Goal: Transaction & Acquisition: Subscribe to service/newsletter

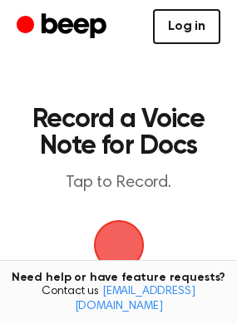
click at [193, 27] on link "Log in" at bounding box center [186, 26] width 67 height 35
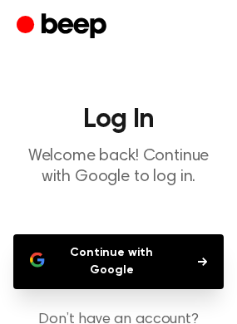
click at [115, 256] on button "Continue with Google" at bounding box center [118, 261] width 210 height 55
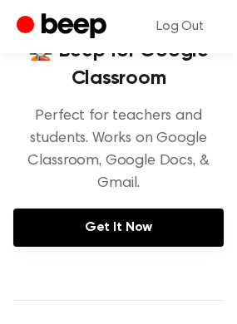
scroll to position [257, 0]
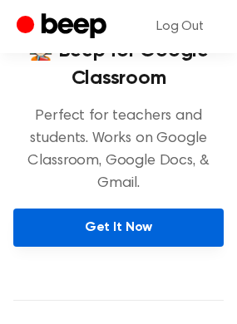
click at [106, 247] on link "Get It Now" at bounding box center [118, 227] width 210 height 38
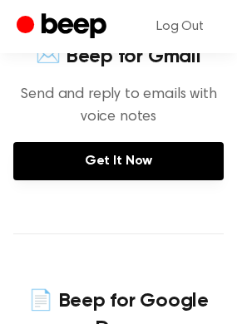
scroll to position [571, 0]
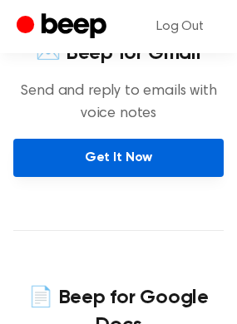
click at [123, 177] on link "Get It Now" at bounding box center [118, 158] width 210 height 38
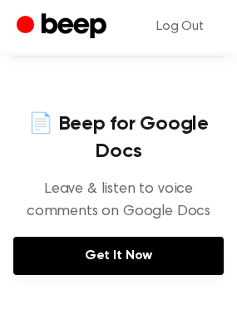
scroll to position [760, 0]
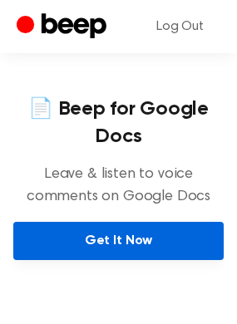
click at [118, 260] on link "Get It Now" at bounding box center [118, 241] width 210 height 38
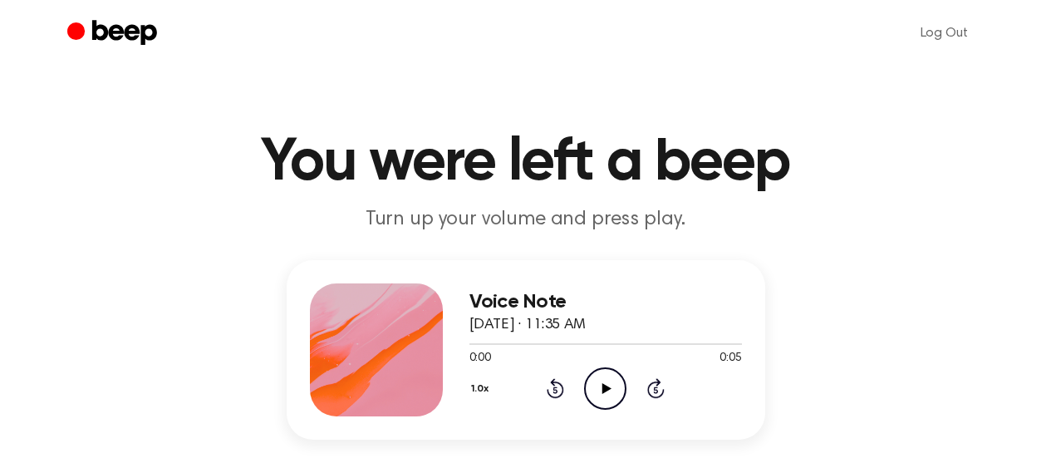
click at [597, 380] on icon "Play Audio" at bounding box center [605, 388] width 42 height 42
click at [602, 382] on icon "Play Audio" at bounding box center [605, 388] width 42 height 42
